Goal: Find specific page/section: Find specific page/section

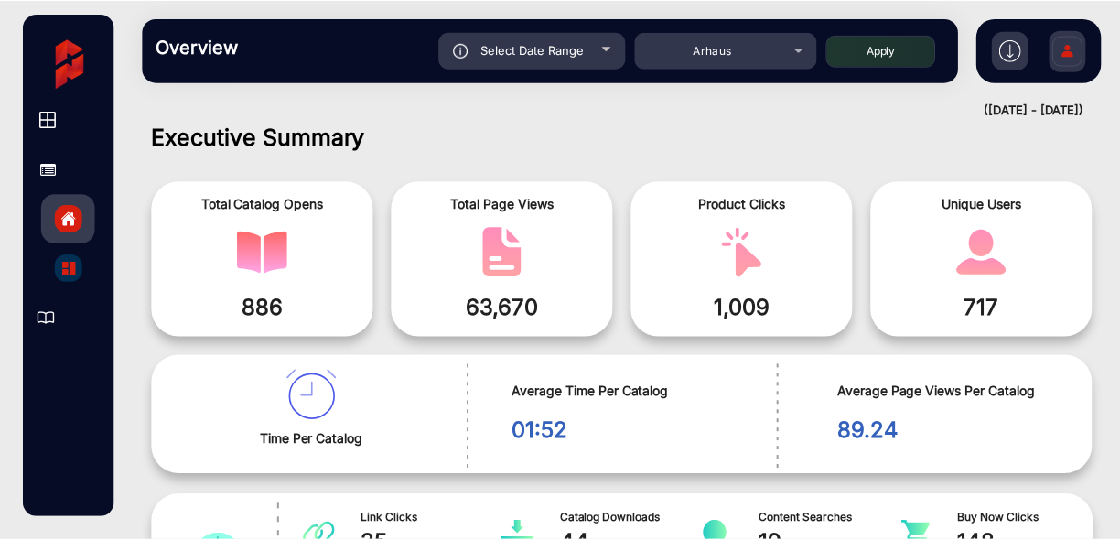
scroll to position [14, 0]
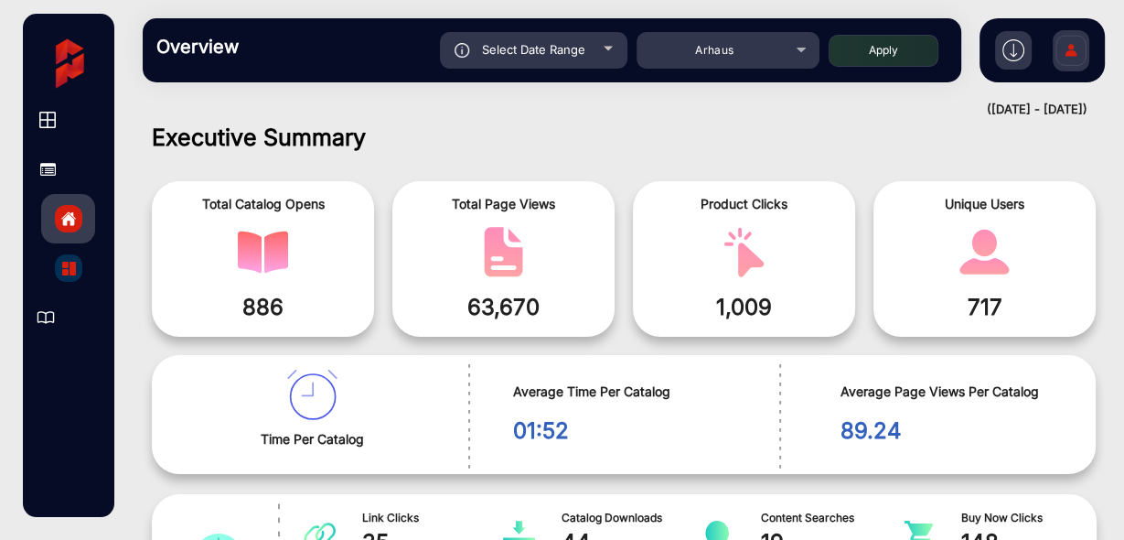
drag, startPoint x: 1452, startPoint y: 2, endPoint x: 796, endPoint y: 115, distance: 666.4
click at [796, 115] on div "([DATE] - [DATE])" at bounding box center [605, 110] width 963 height 18
click at [1070, 52] on img at bounding box center [1071, 53] width 38 height 64
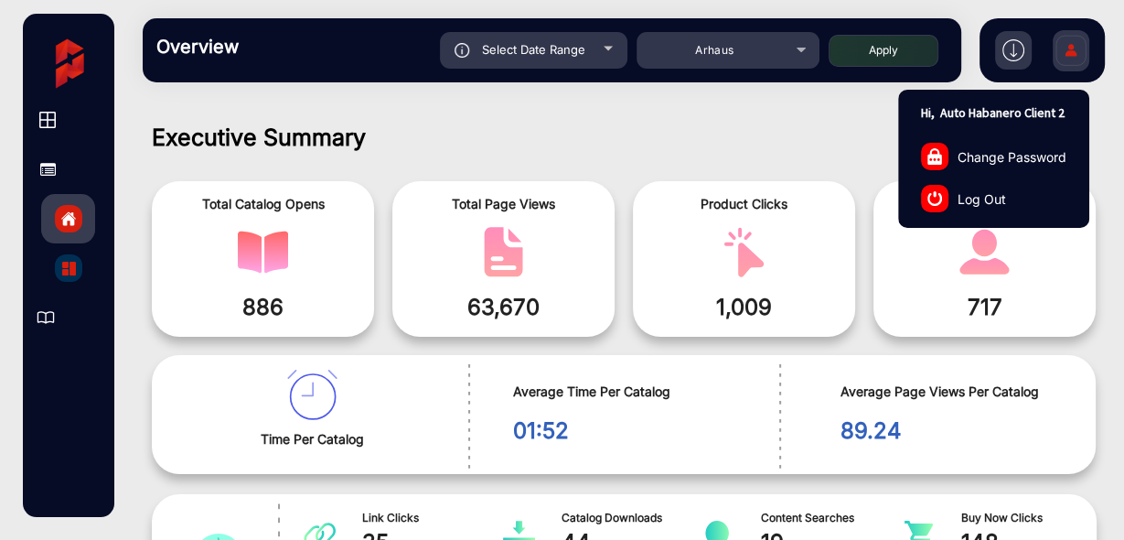
click at [1004, 192] on link "Log Out" at bounding box center [993, 198] width 189 height 42
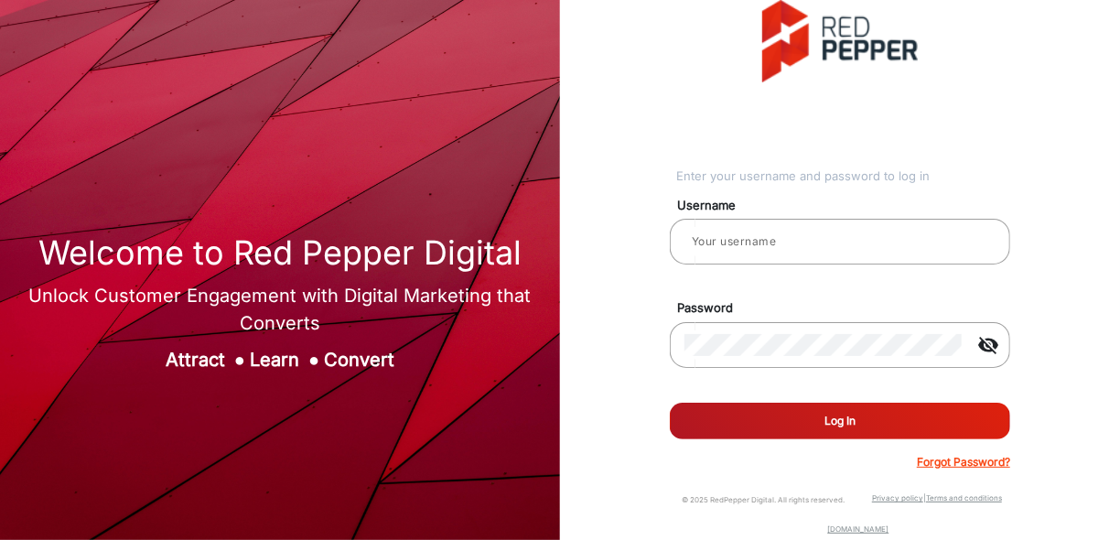
type input "[PERSON_NAME]"
click at [786, 429] on button "Log In" at bounding box center [840, 420] width 340 height 37
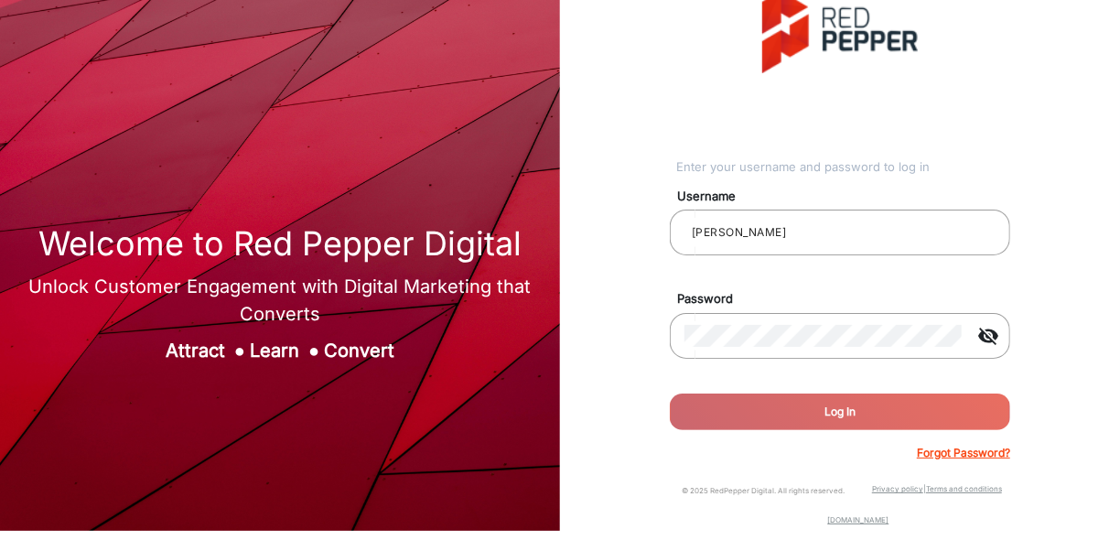
scroll to position [12, 0]
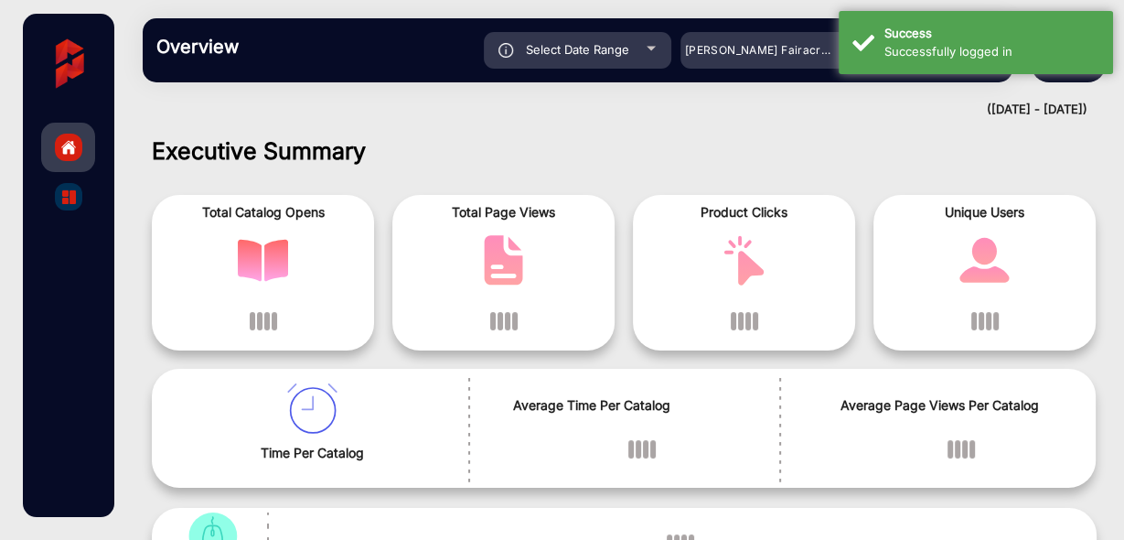
scroll to position [13, 0]
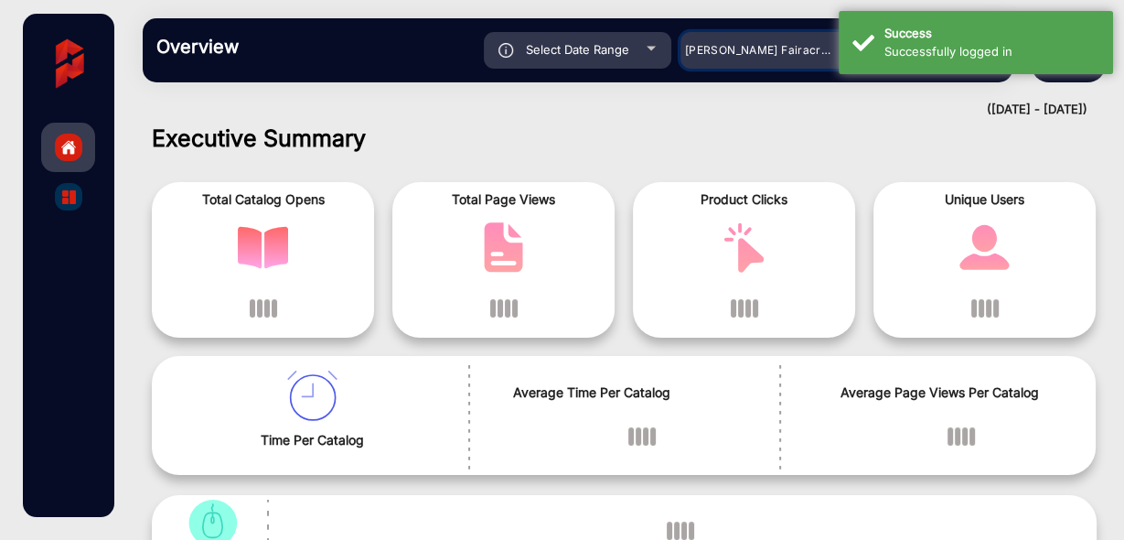
click at [763, 50] on span "Adams Fairacre Farms" at bounding box center [775, 50] width 181 height 14
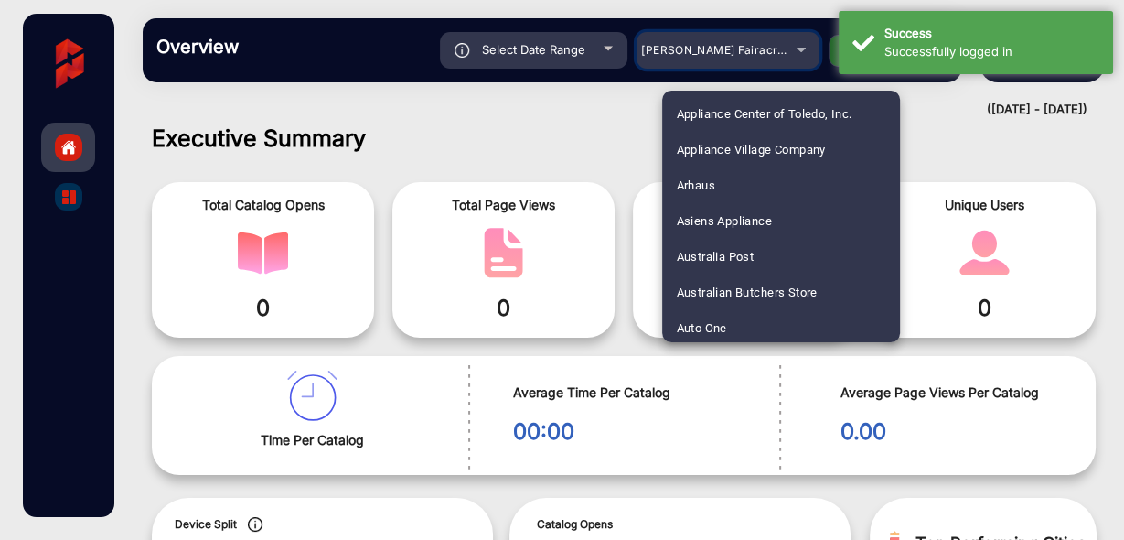
scroll to position [293, 0]
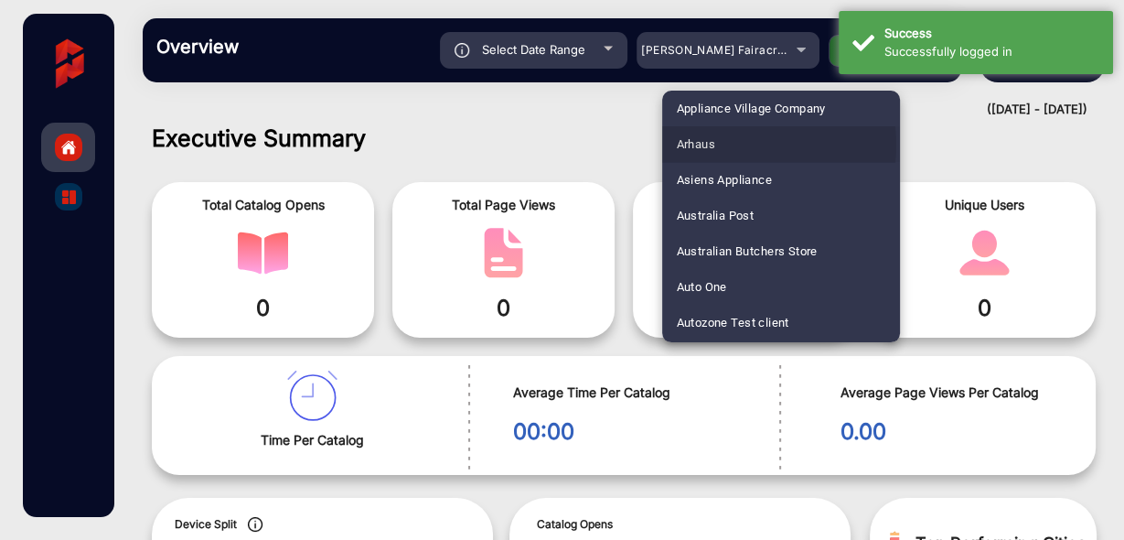
click at [723, 145] on mat-option "Arhaus" at bounding box center [781, 144] width 238 height 36
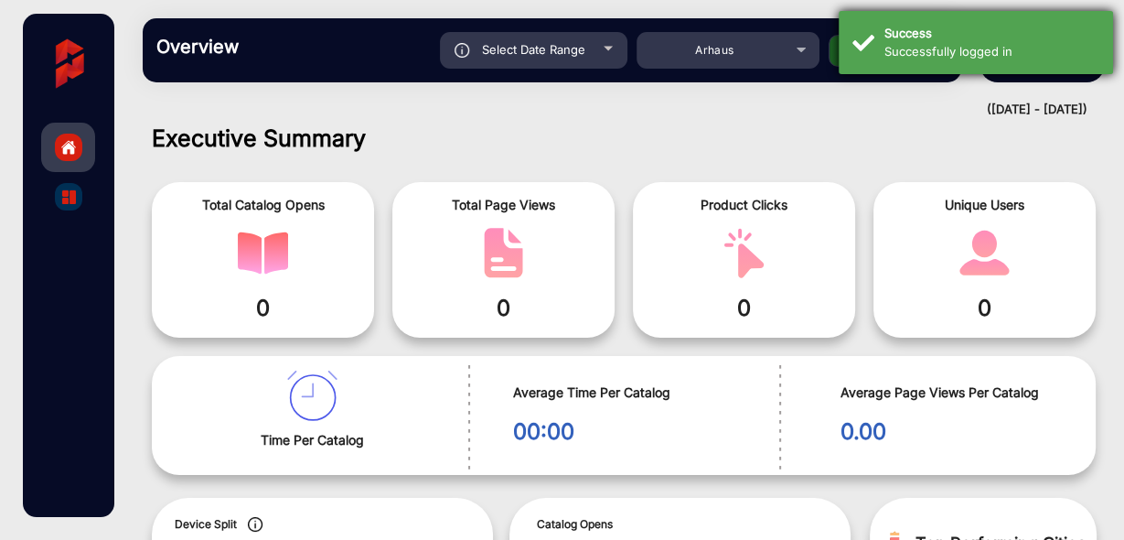
click at [900, 52] on div "Successfully logged in" at bounding box center [991, 52] width 215 height 18
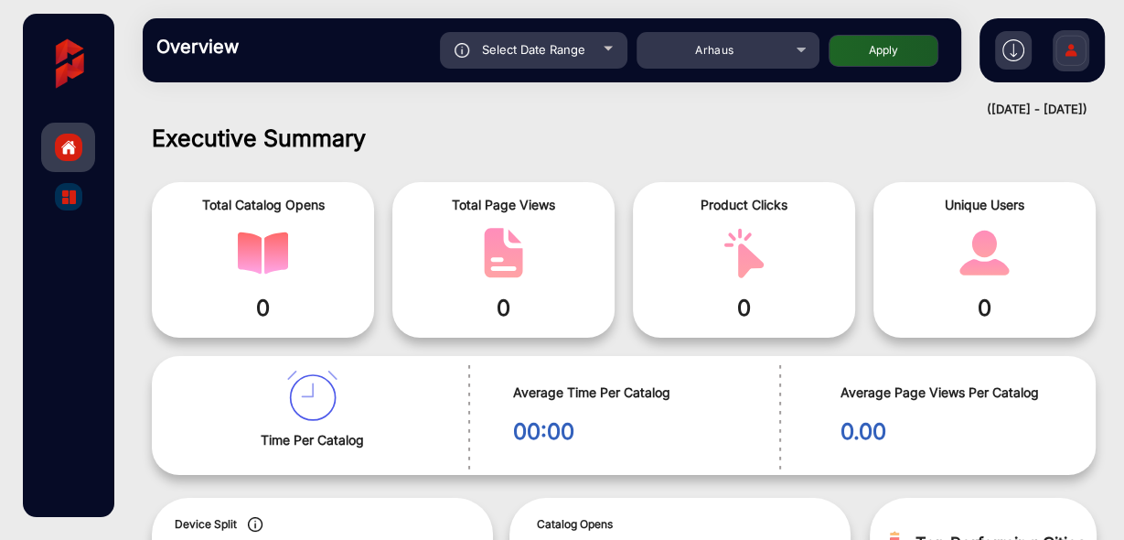
click at [863, 54] on button "Apply" at bounding box center [884, 51] width 110 height 32
type input "[DATE]"
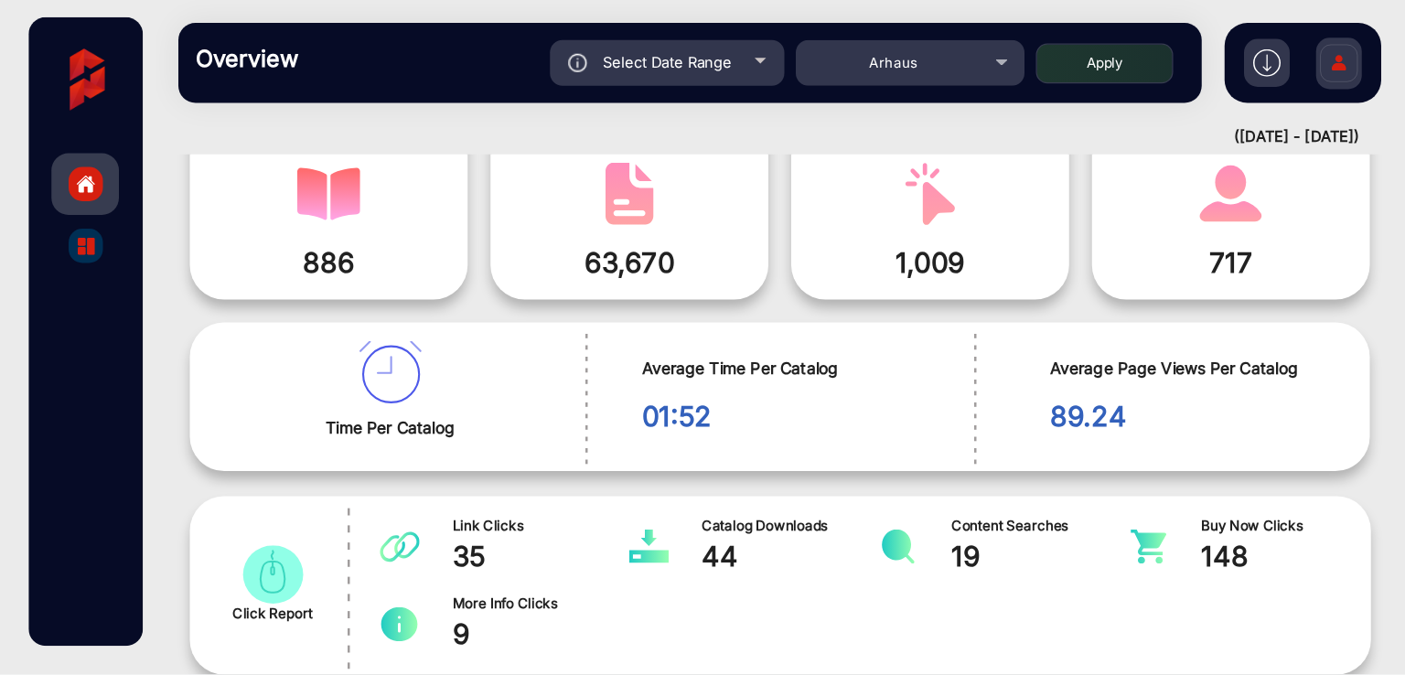
scroll to position [0, 0]
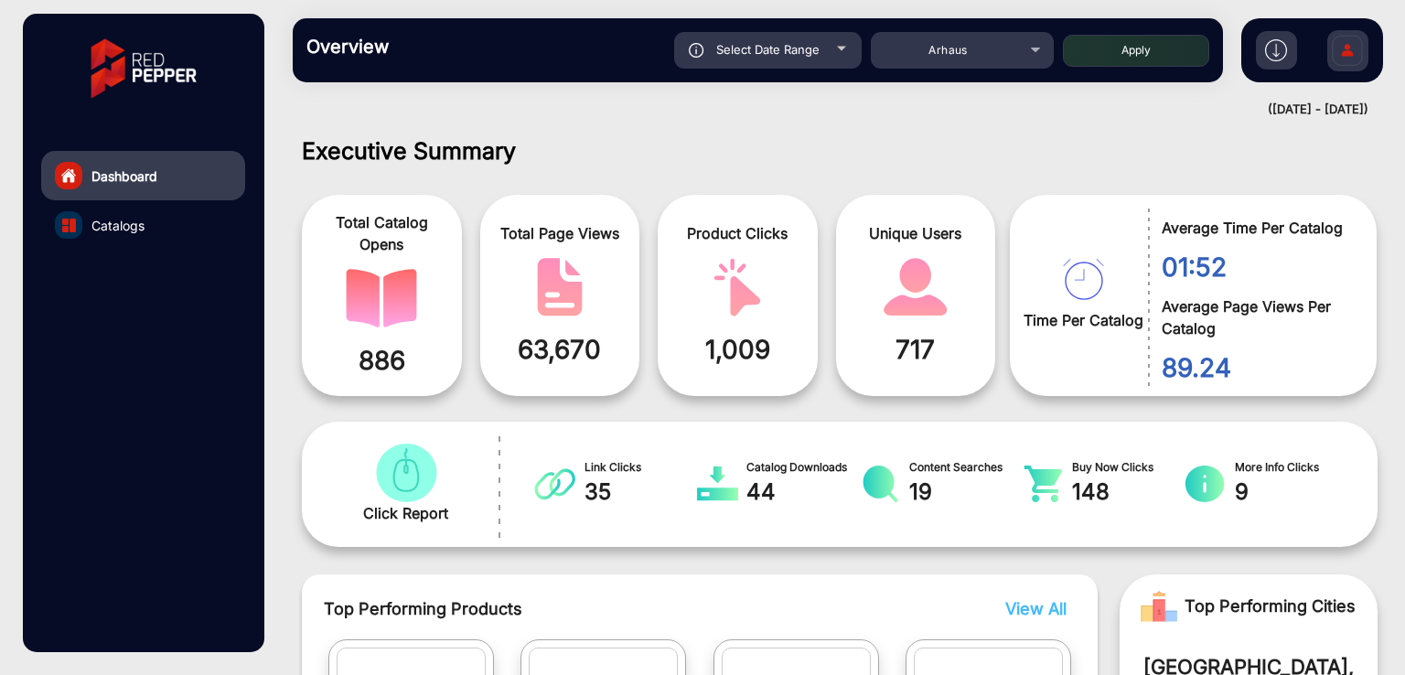
drag, startPoint x: 1120, startPoint y: 0, endPoint x: 878, endPoint y: 101, distance: 261.6
click at [878, 101] on div "([DATE] - [DATE])" at bounding box center [821, 110] width 1094 height 18
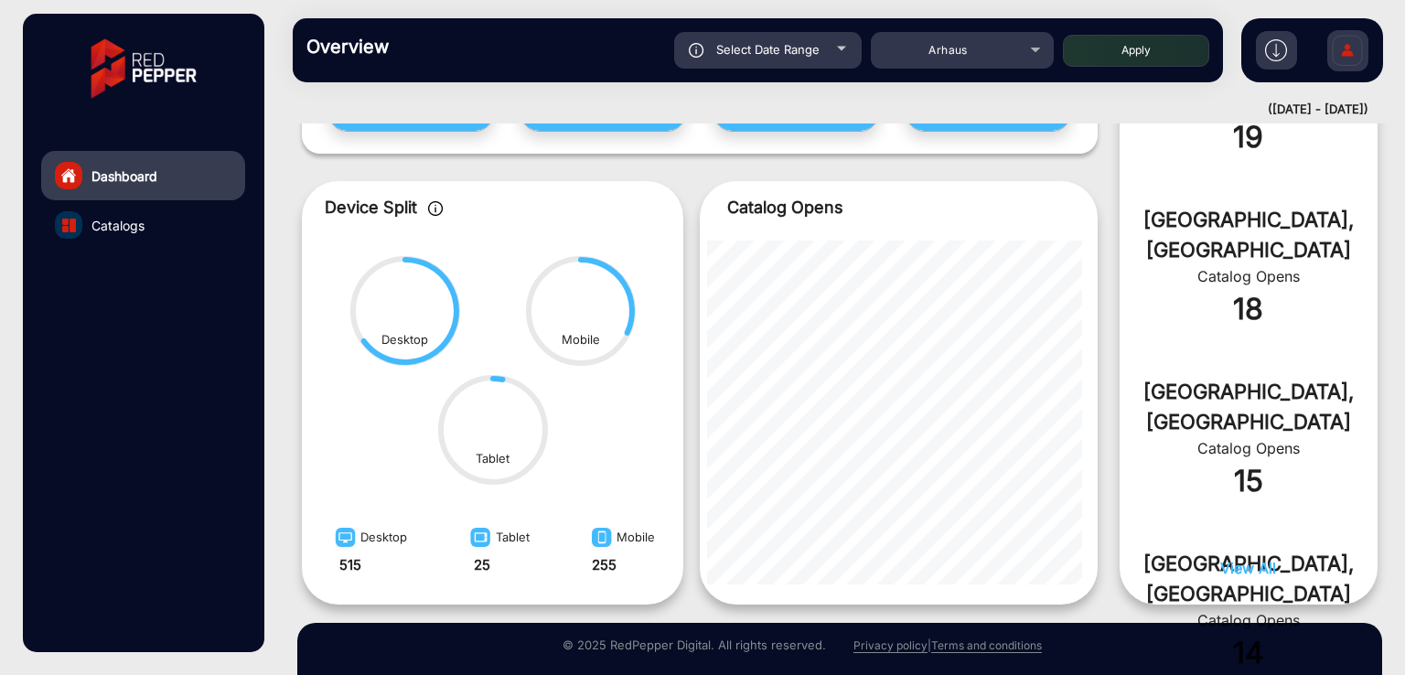
scroll to position [838, 0]
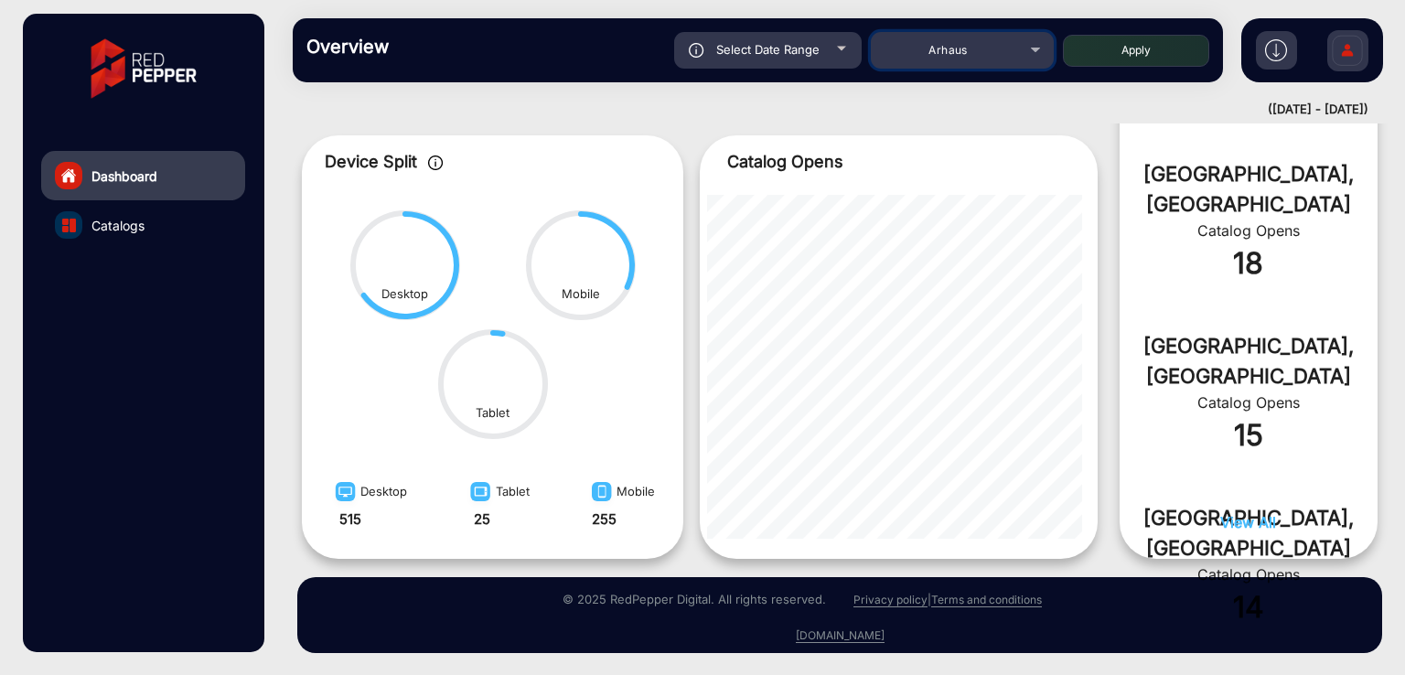
click at [935, 67] on mat-select "Arhaus" at bounding box center [962, 50] width 183 height 37
click at [996, 54] on div "Arhaus" at bounding box center [948, 50] width 146 height 22
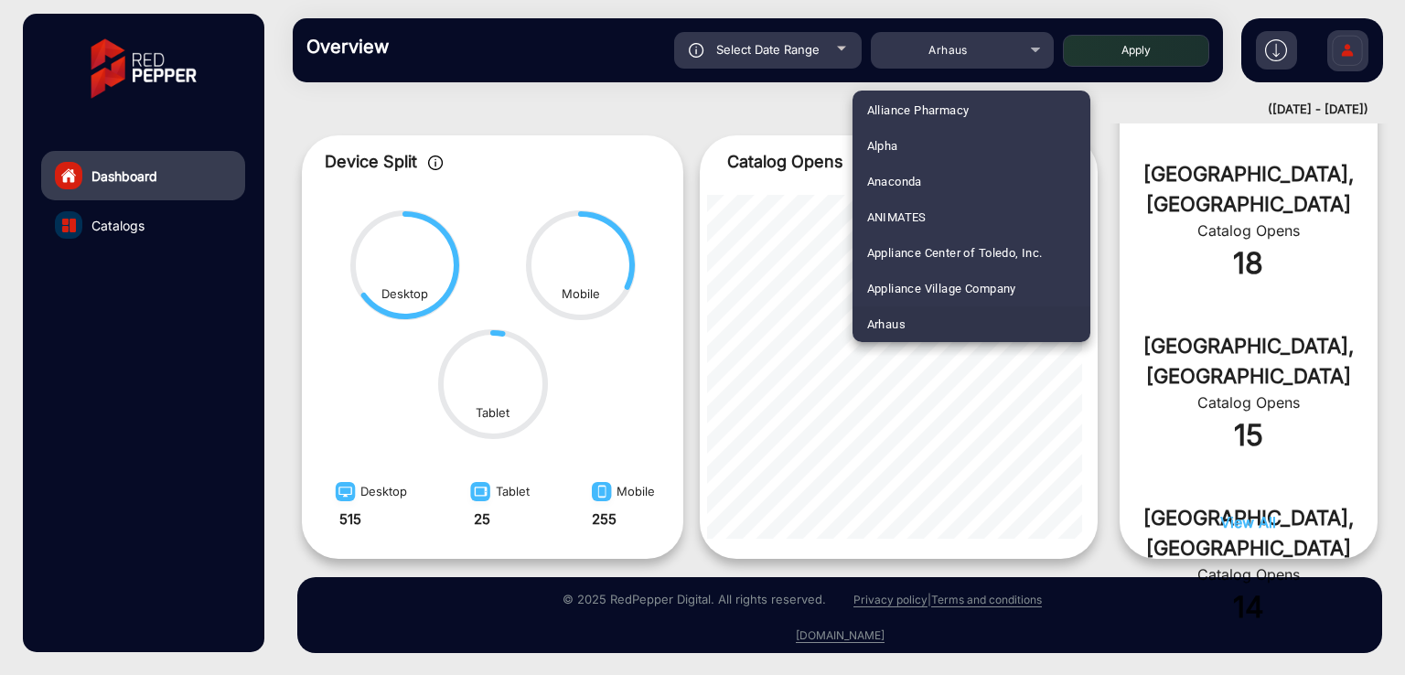
scroll to position [2217, 0]
click at [867, 213] on span "Fluidra" at bounding box center [885, 217] width 37 height 36
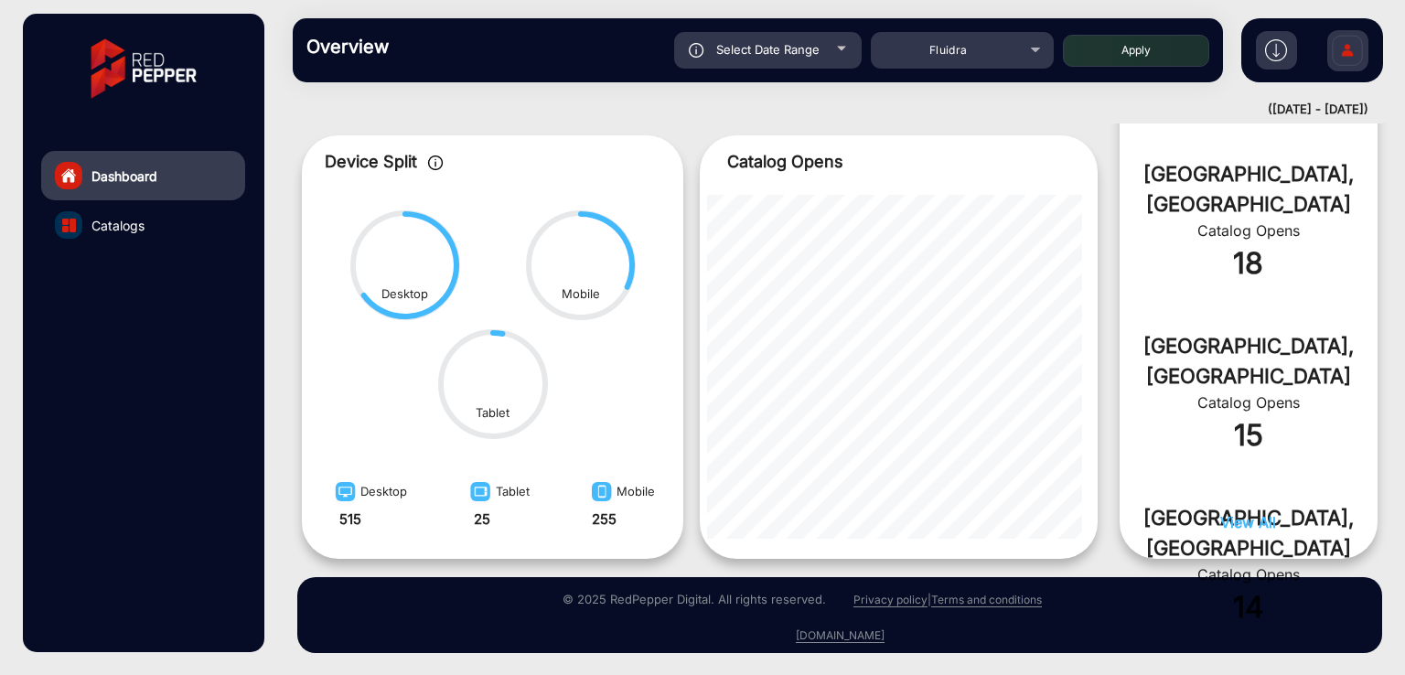
click at [1098, 49] on button "Apply" at bounding box center [1136, 51] width 146 height 32
type input "[DATE]"
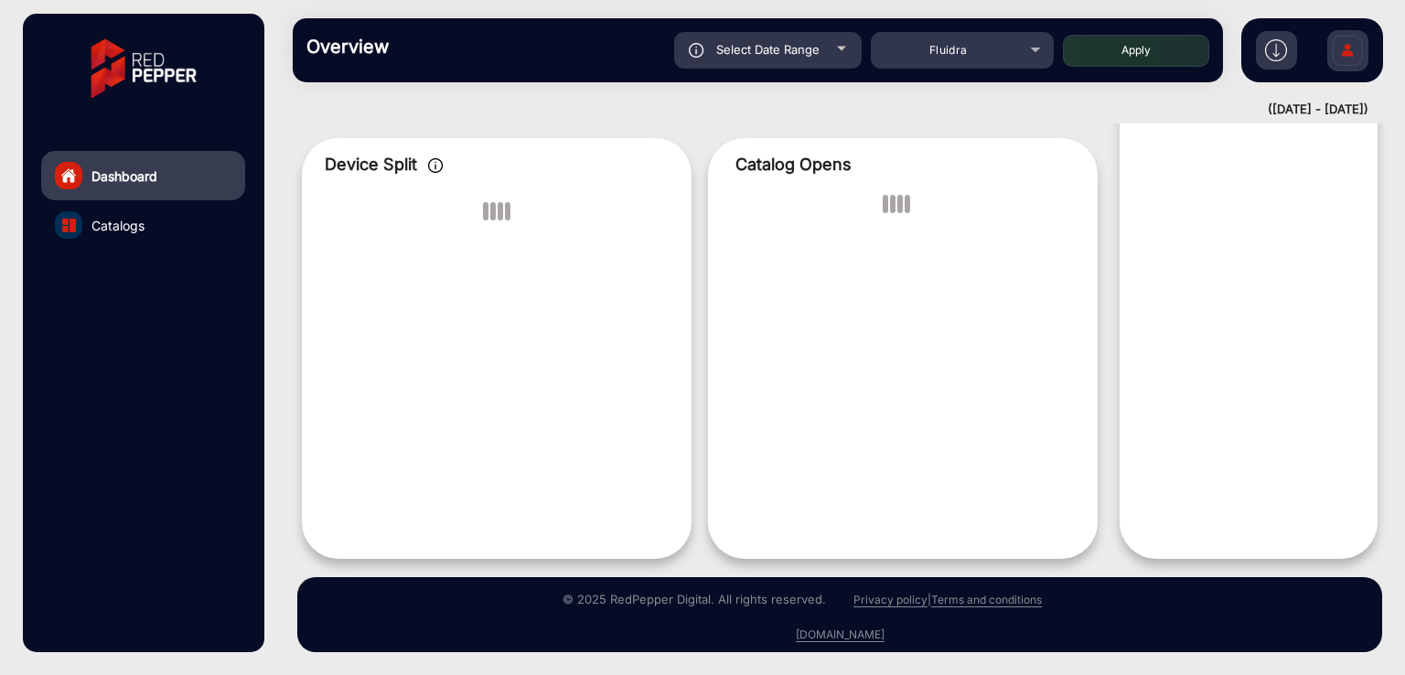
scroll to position [14, 0]
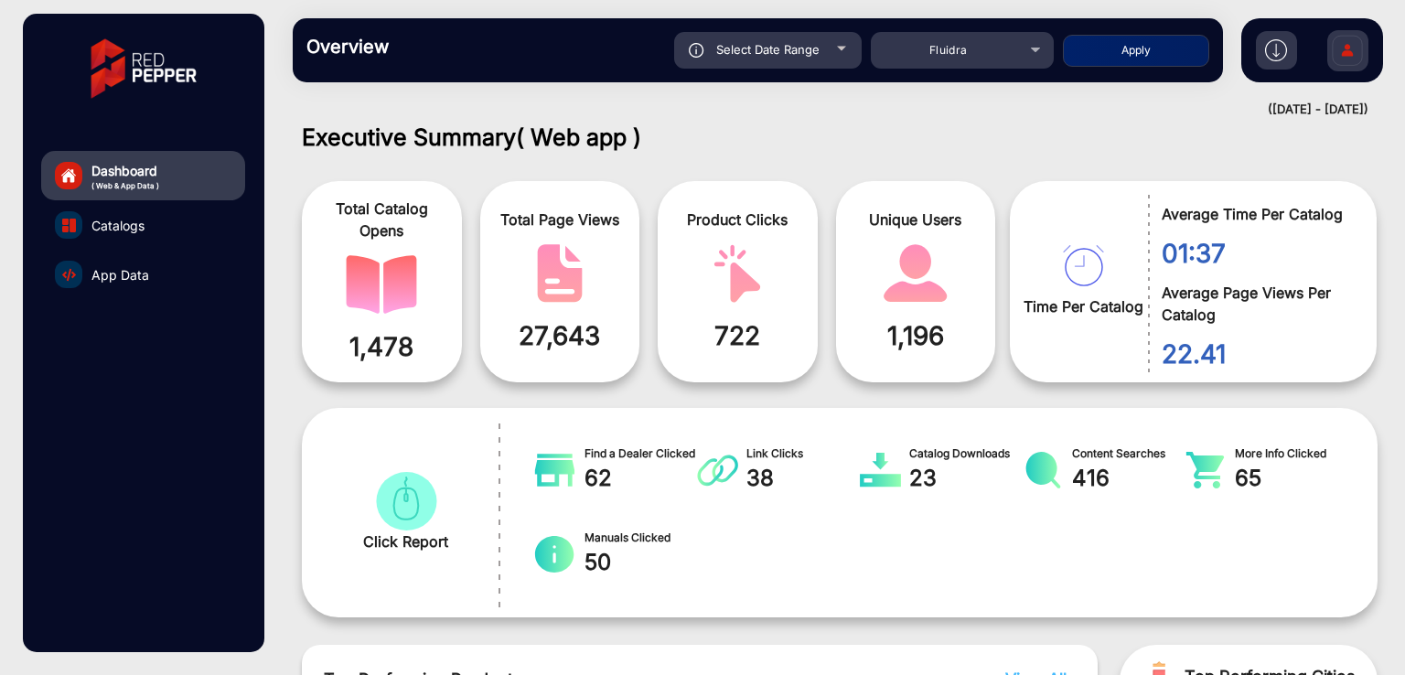
click at [102, 272] on span "App Data" at bounding box center [120, 274] width 58 height 19
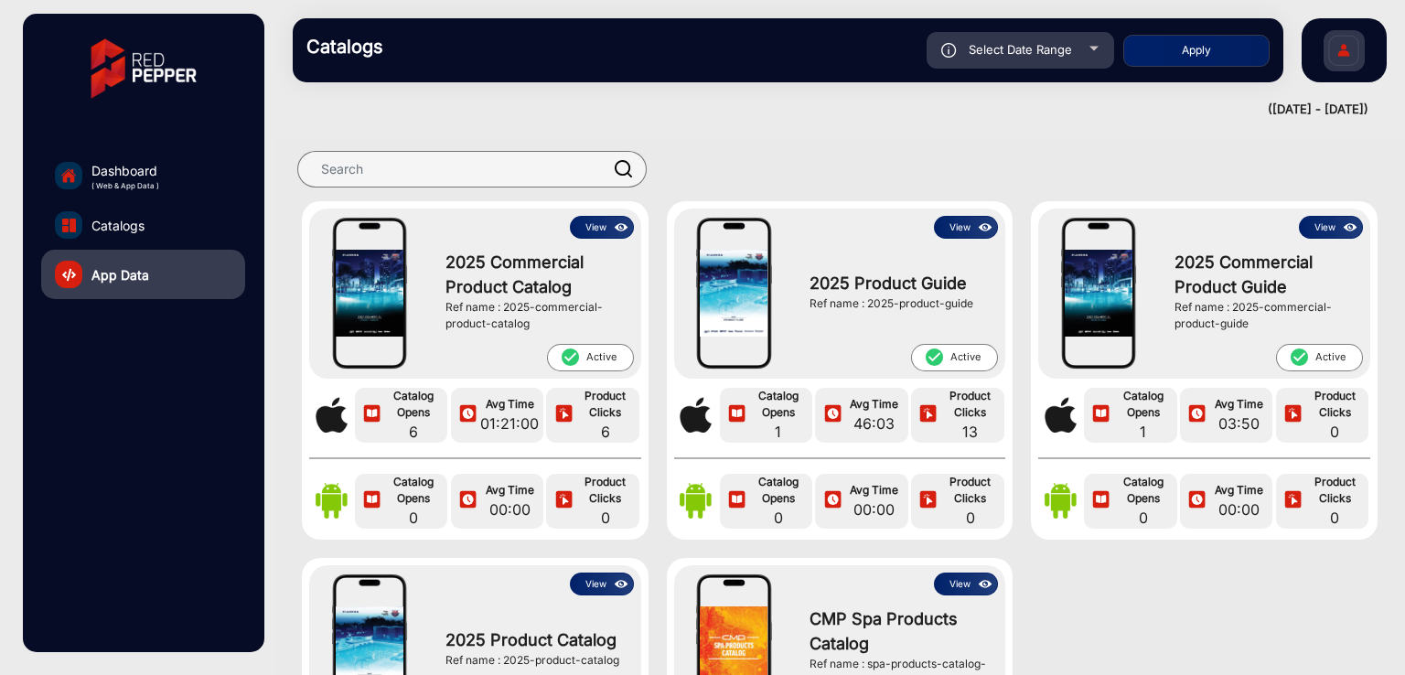
click at [164, 223] on link "Catalogs" at bounding box center [143, 224] width 204 height 49
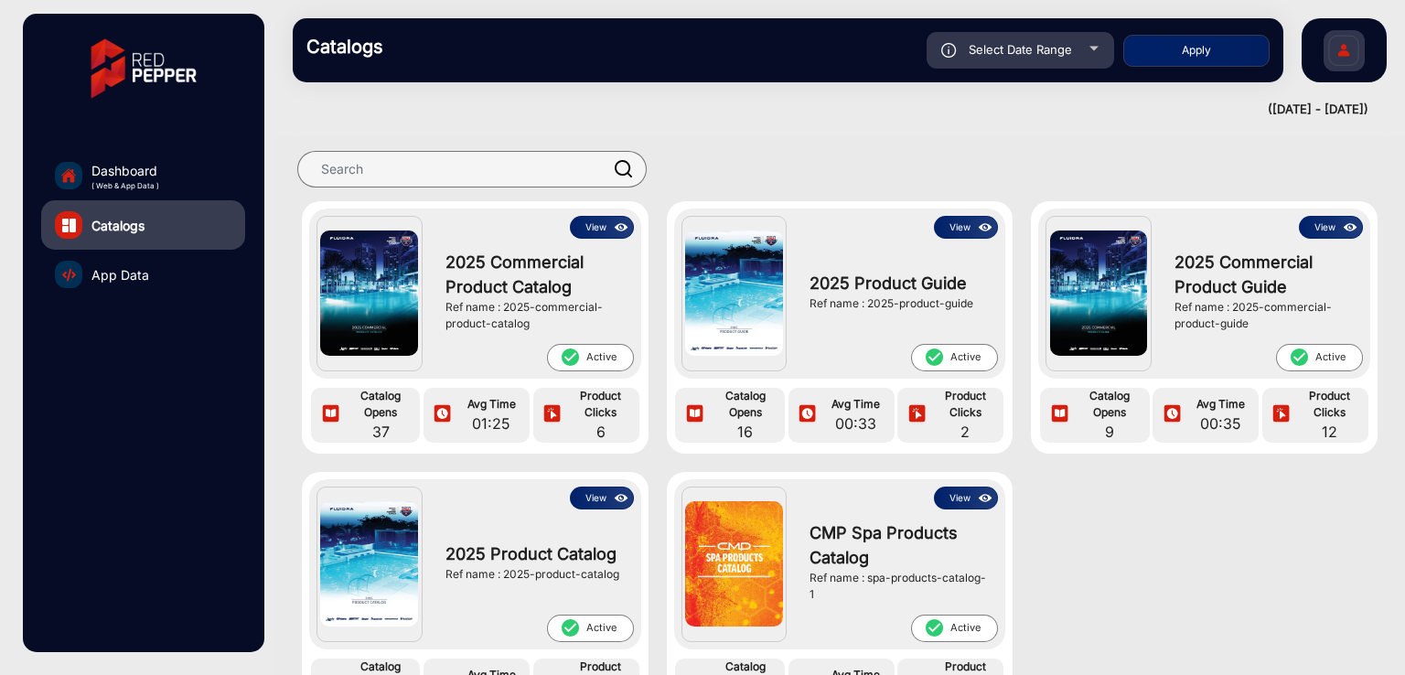
click at [128, 278] on span "App Data" at bounding box center [120, 274] width 58 height 19
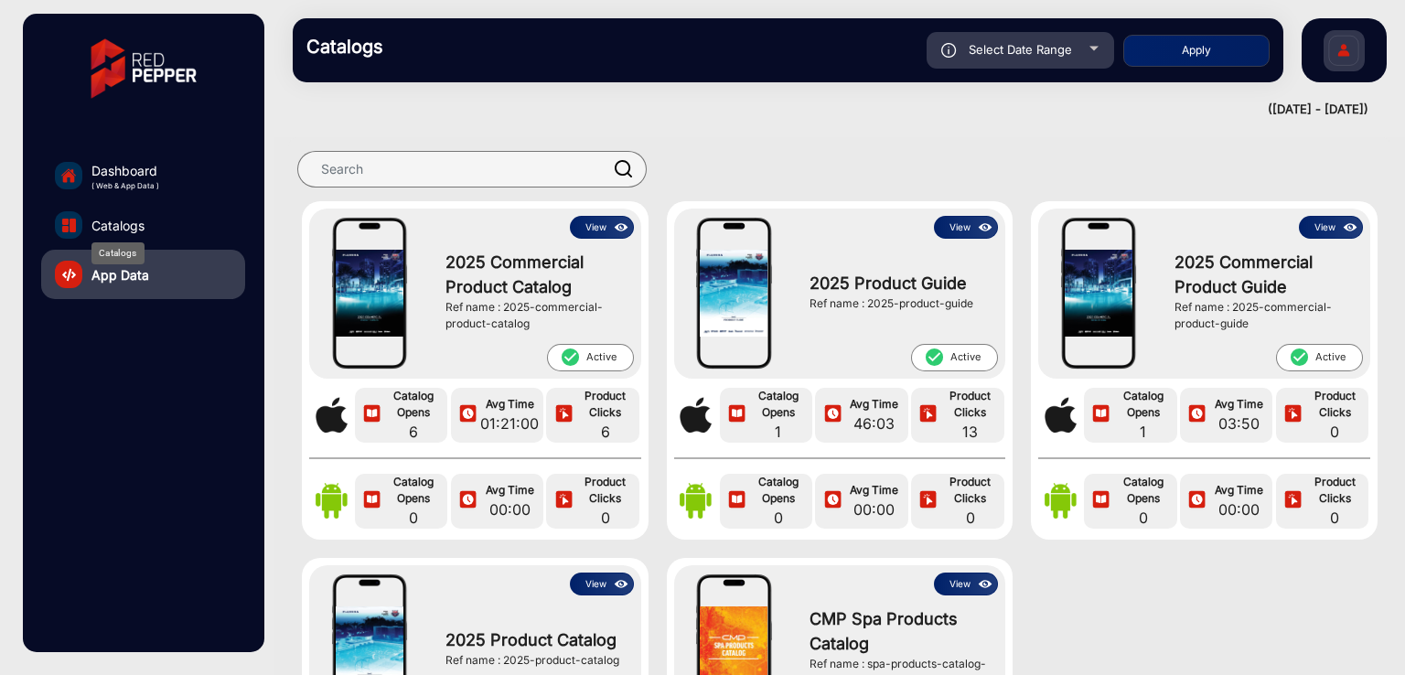
click at [123, 224] on span "Catalogs" at bounding box center [117, 225] width 53 height 19
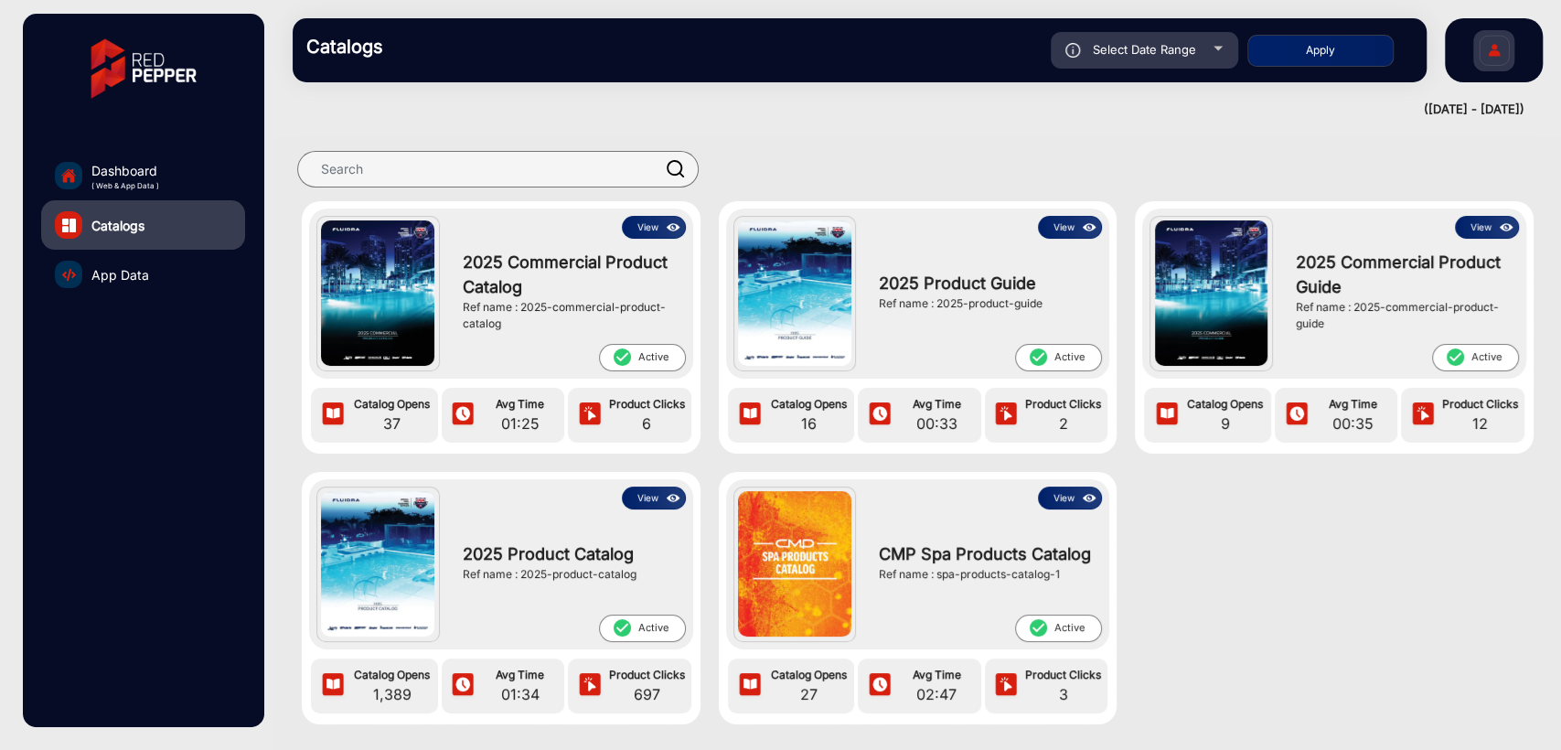
drag, startPoint x: 1313, startPoint y: 1, endPoint x: 991, endPoint y: 134, distance: 349.0
click at [991, 134] on div "View 2025 Commercial Product Catalog Ref name : 2025-commercial-product-catalog…" at bounding box center [917, 436] width 1287 height 627
click at [133, 276] on span "App Data" at bounding box center [120, 274] width 58 height 19
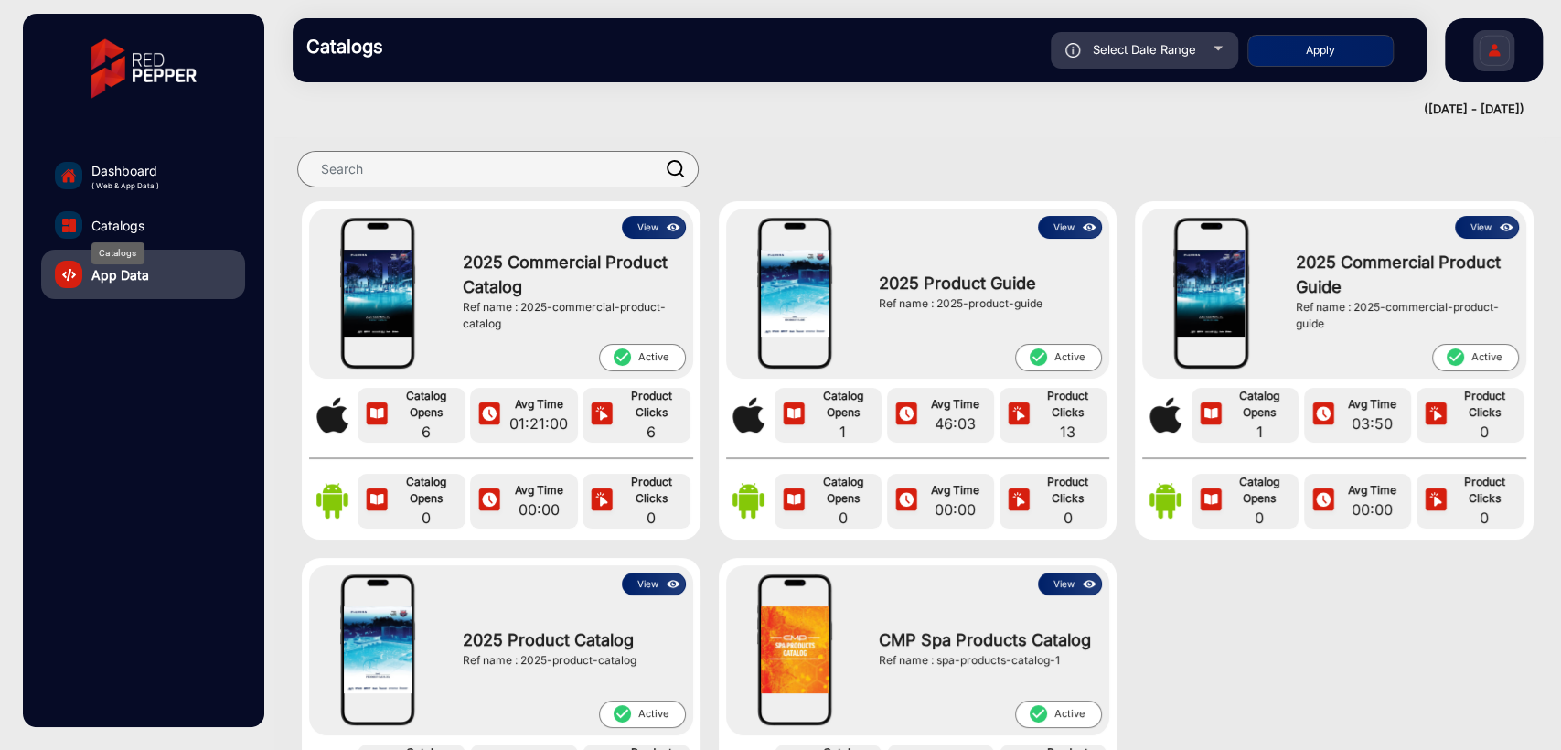
click at [121, 233] on span "Catalogs" at bounding box center [117, 225] width 53 height 19
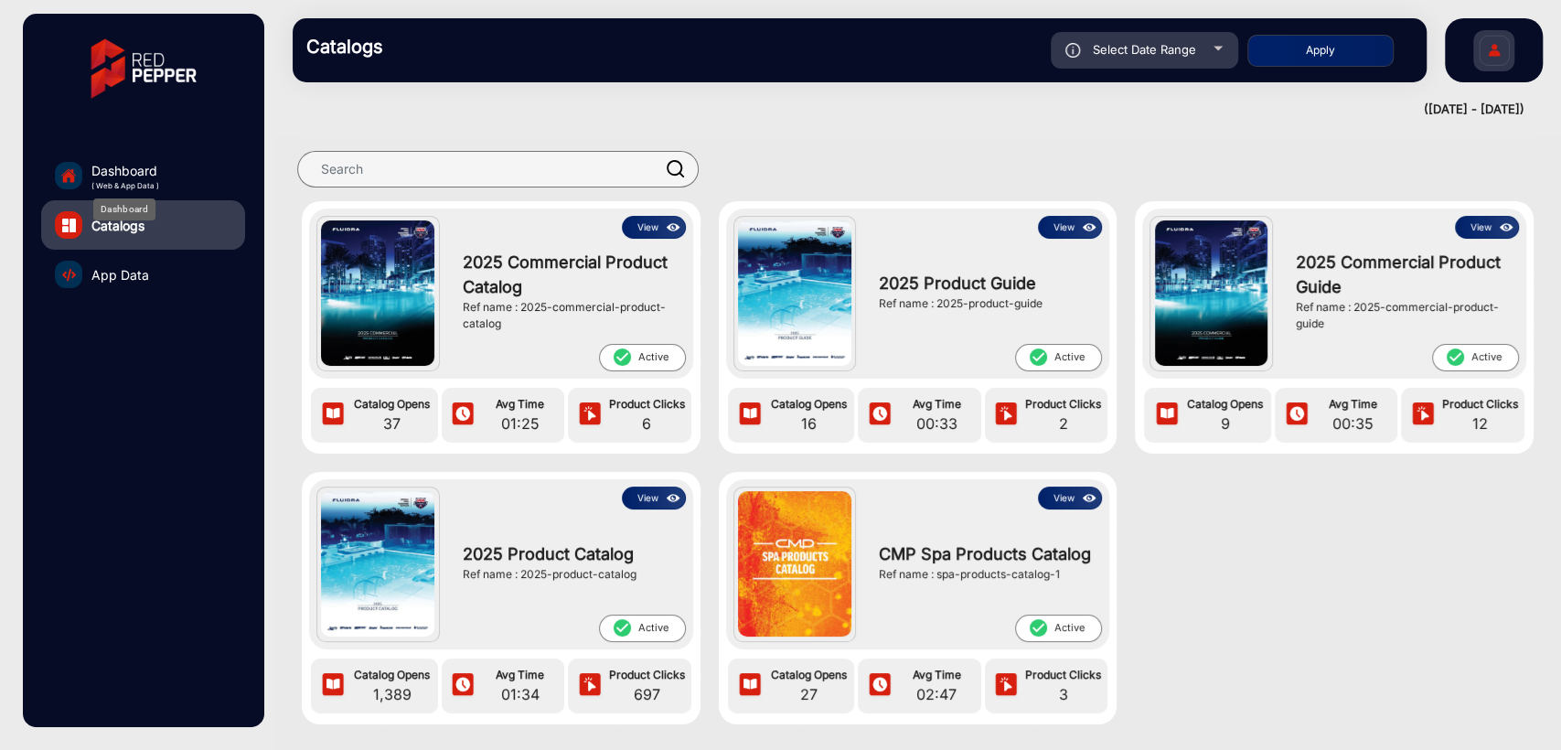
click at [134, 173] on span "Dashboard" at bounding box center [125, 170] width 68 height 19
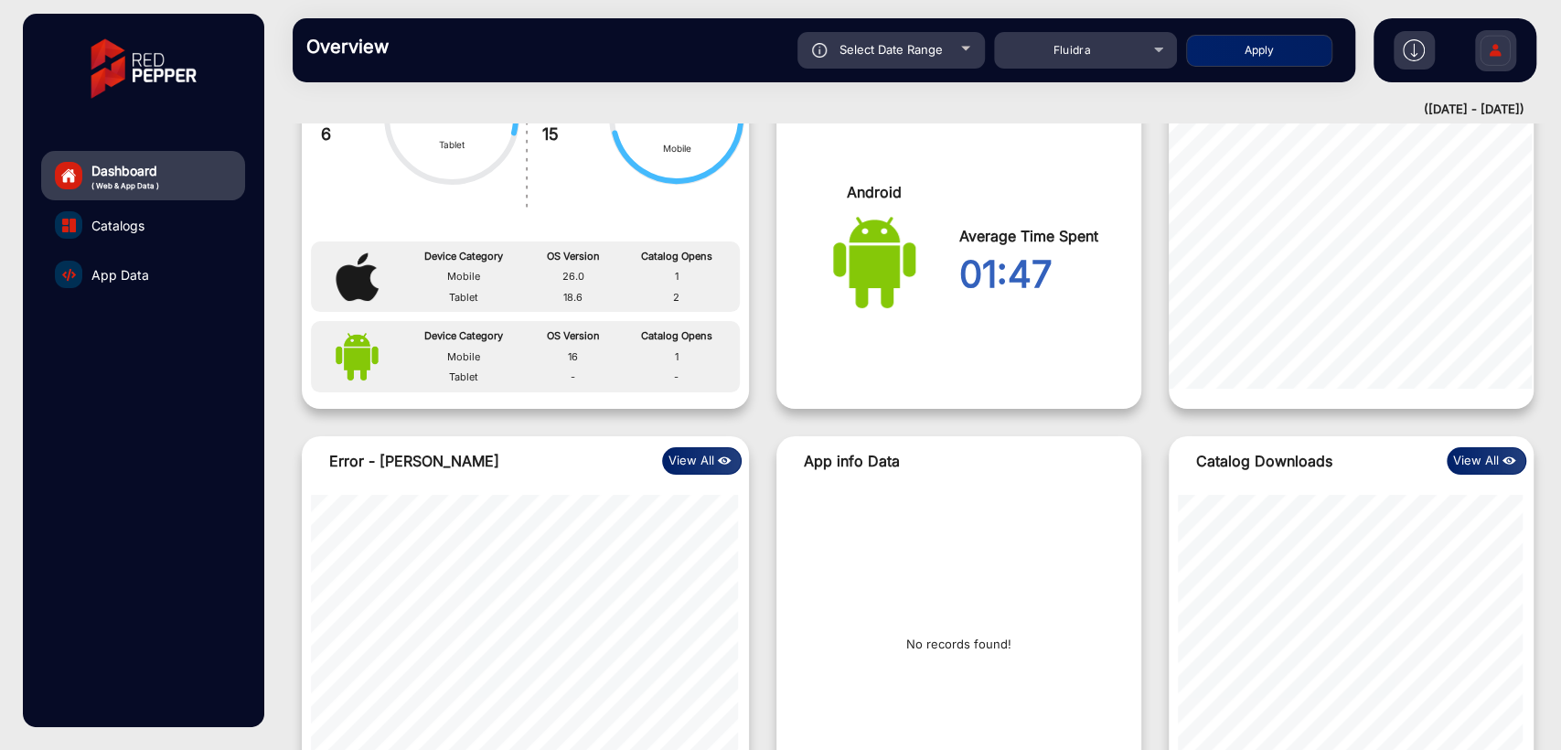
scroll to position [1431, 0]
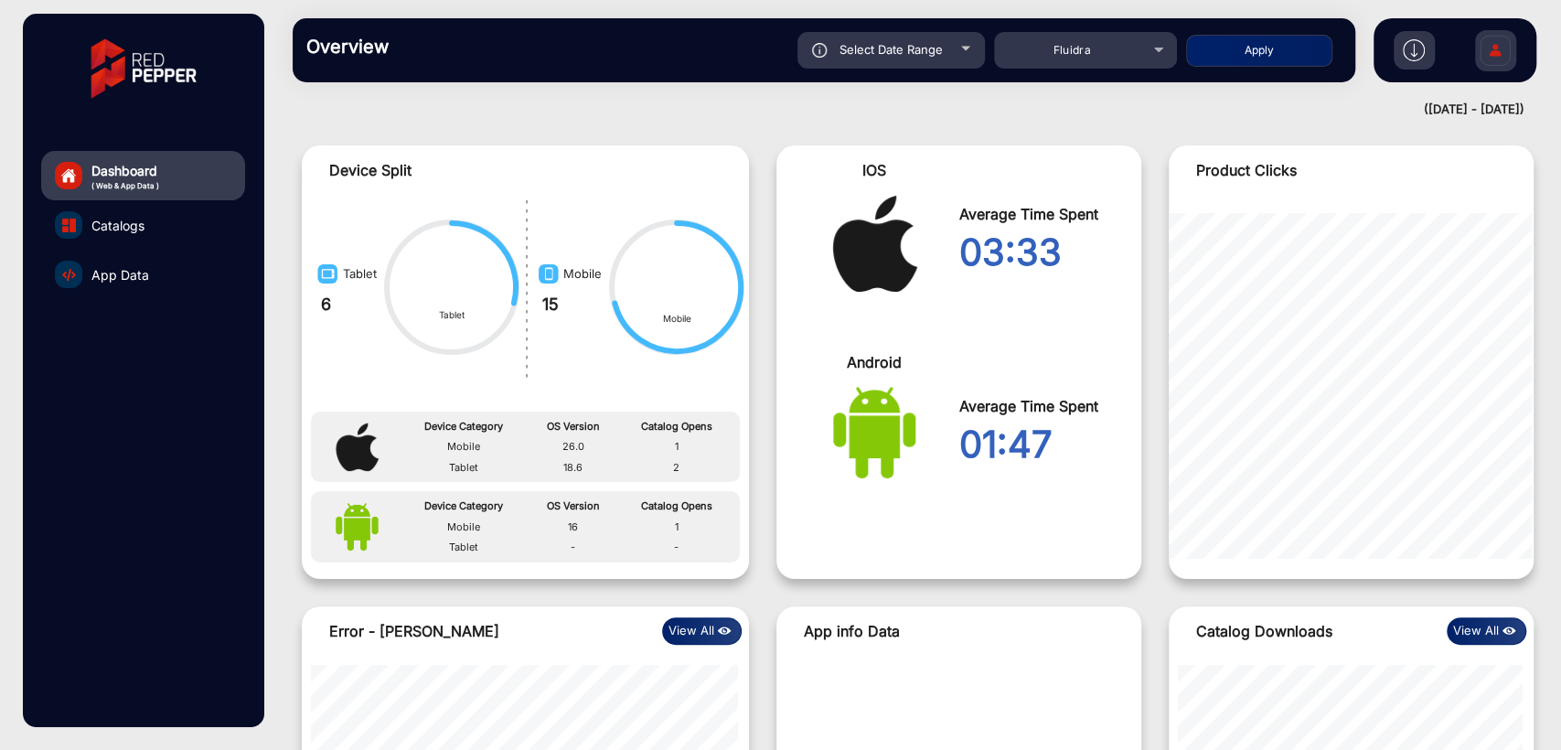
click at [88, 270] on link "App Data" at bounding box center [143, 274] width 204 height 49
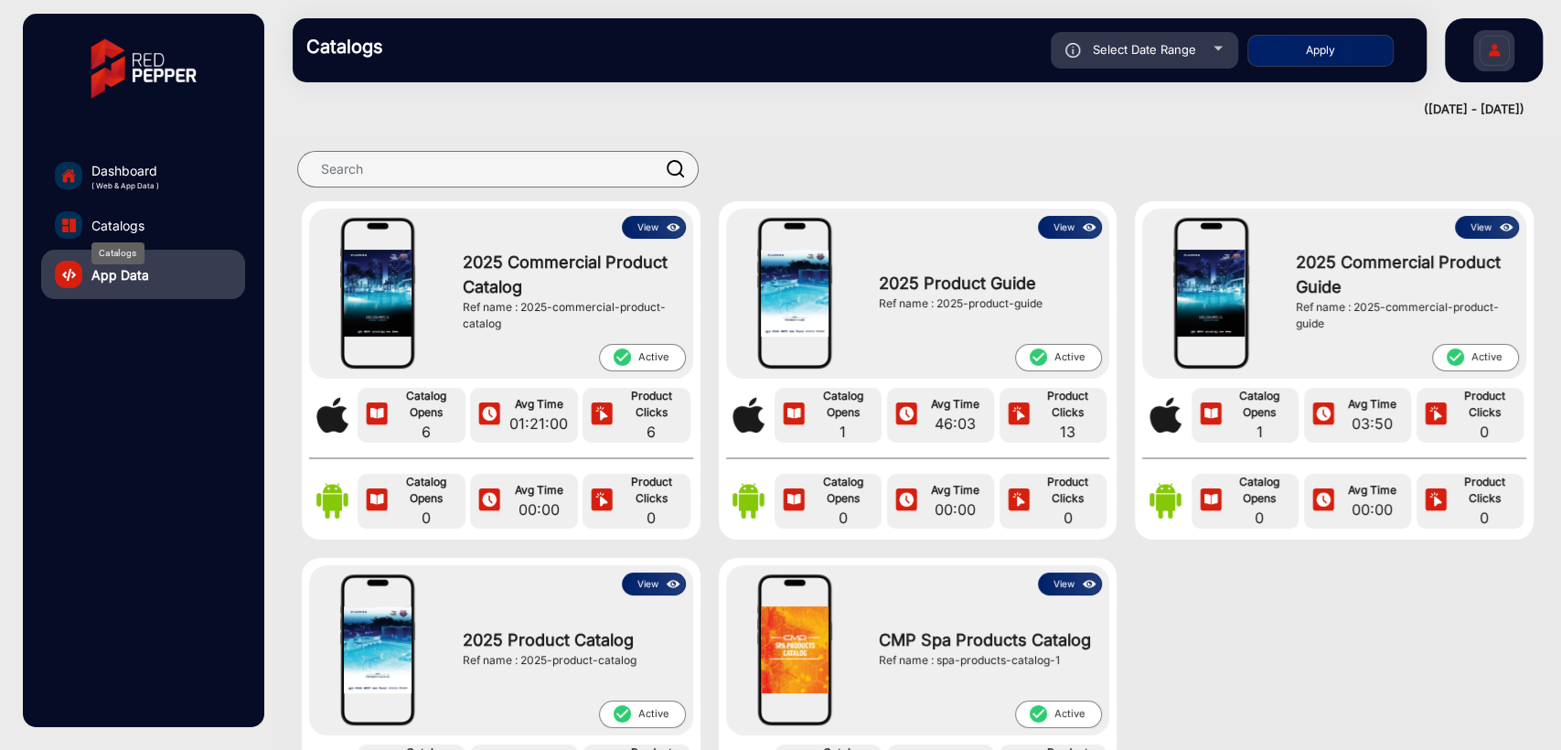
click at [127, 231] on span "Catalogs" at bounding box center [117, 225] width 53 height 19
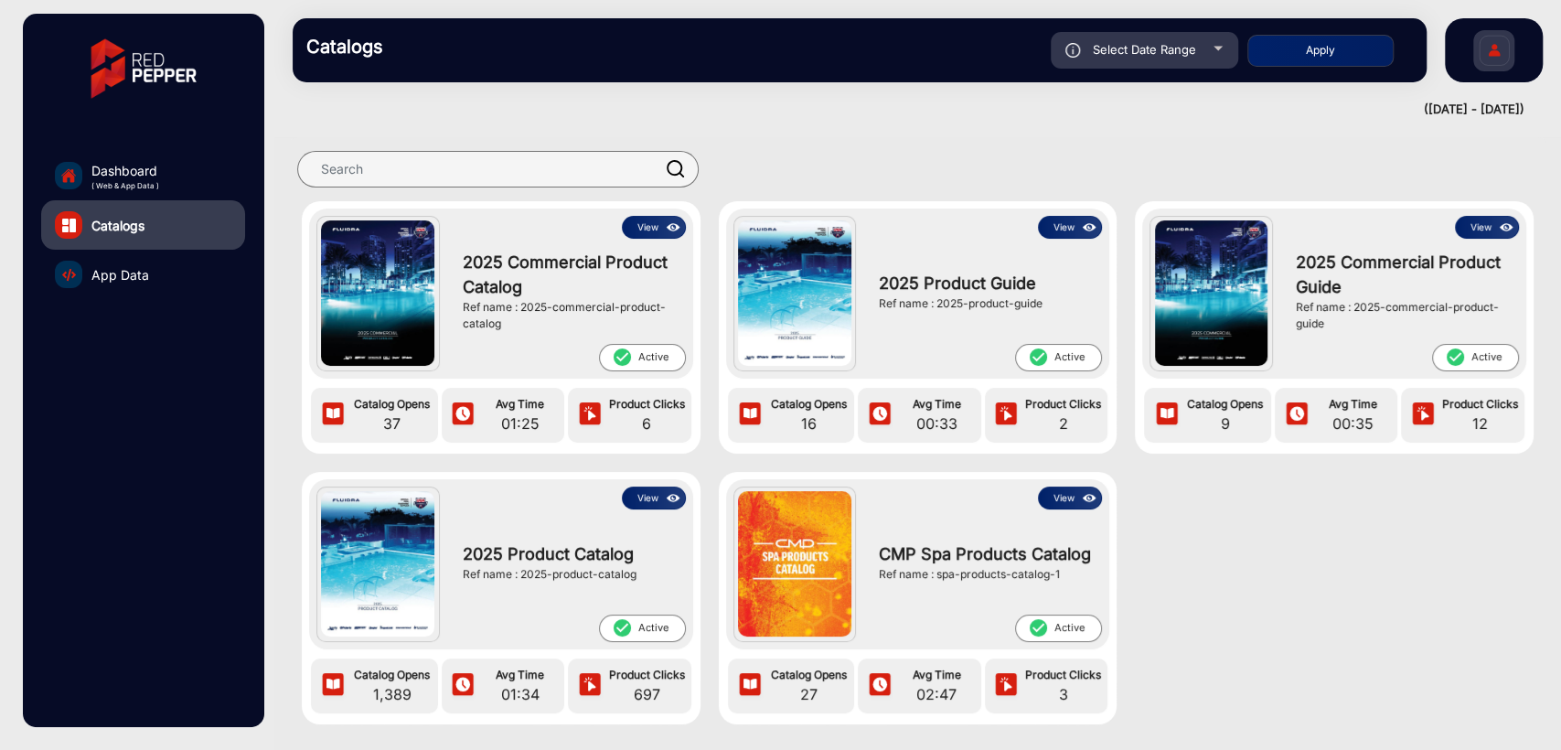
click at [146, 280] on span "App Data" at bounding box center [120, 274] width 58 height 19
